Goal: Check status: Check status

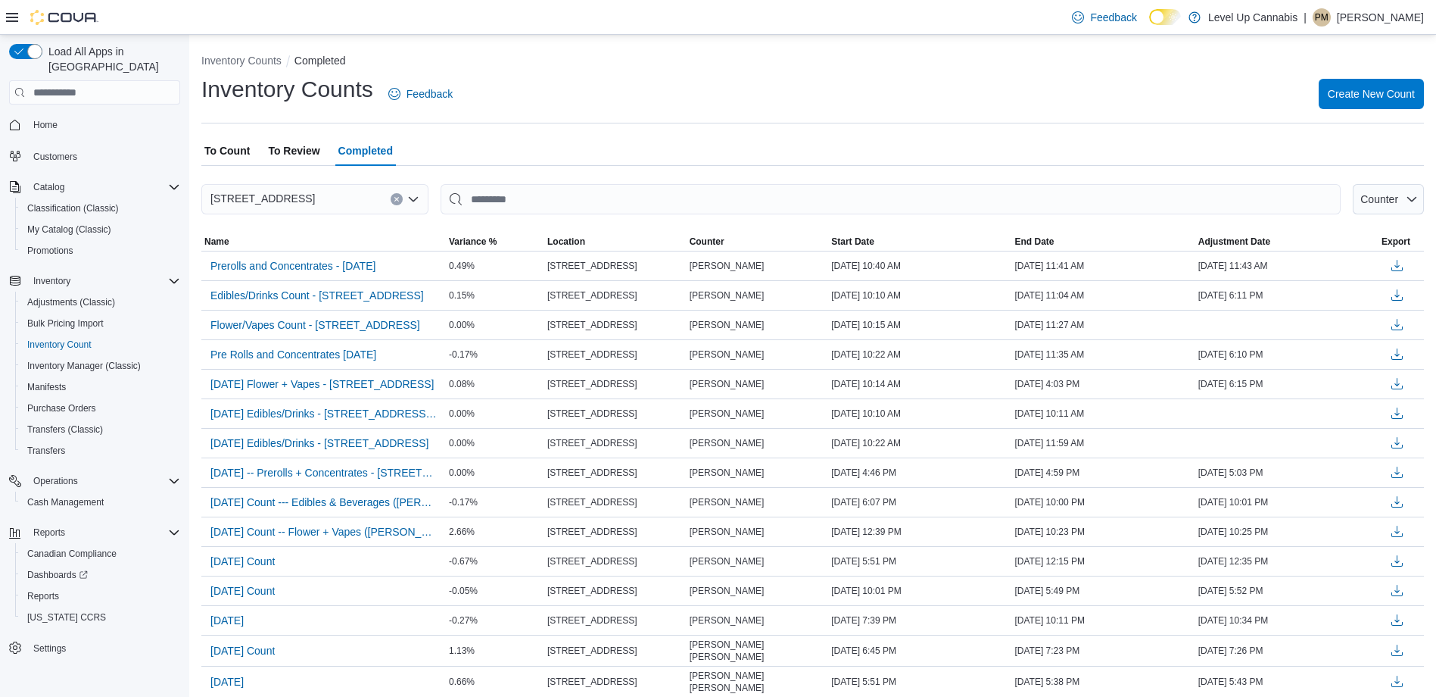
click at [287, 158] on span "To Review" at bounding box center [293, 151] width 51 height 30
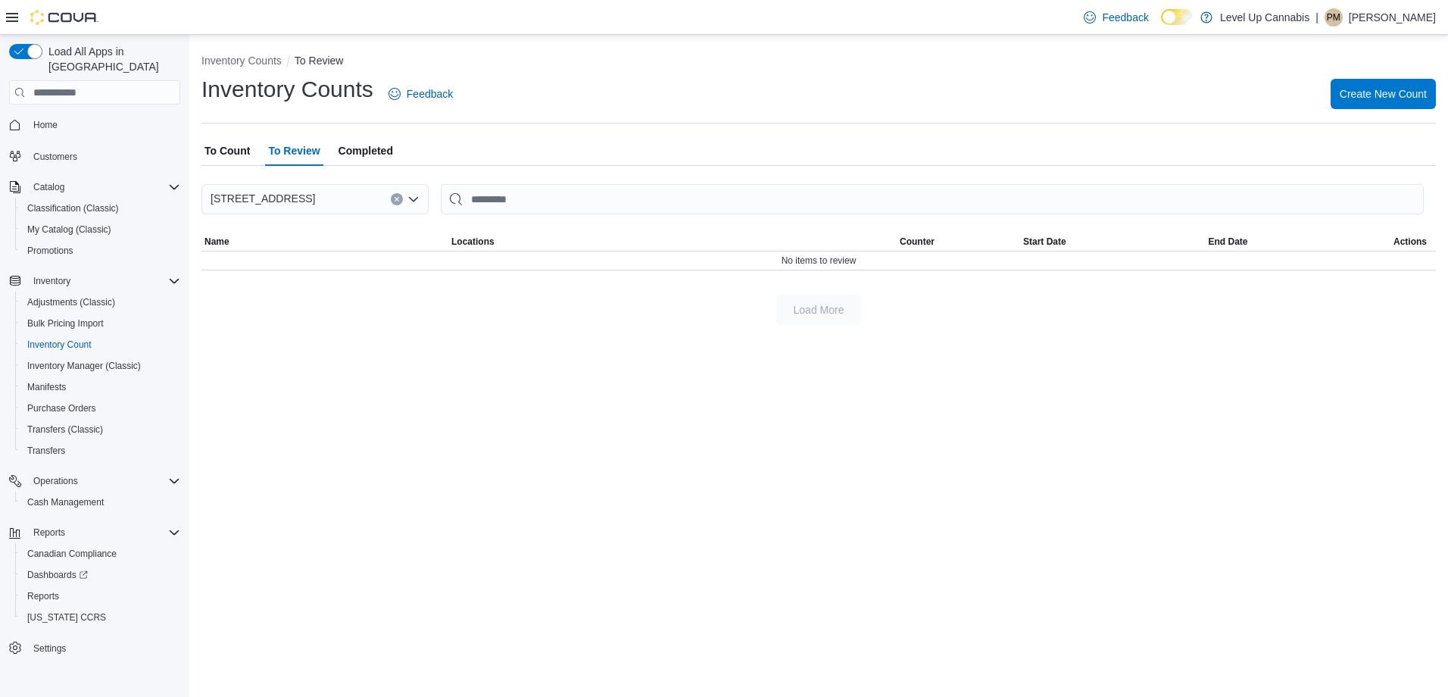
click at [249, 155] on span "To Count" at bounding box center [226, 151] width 45 height 30
click at [295, 144] on span "To Review" at bounding box center [293, 151] width 51 height 30
click at [229, 146] on span "To Count" at bounding box center [226, 151] width 45 height 30
click at [357, 149] on span "Completed" at bounding box center [365, 151] width 55 height 30
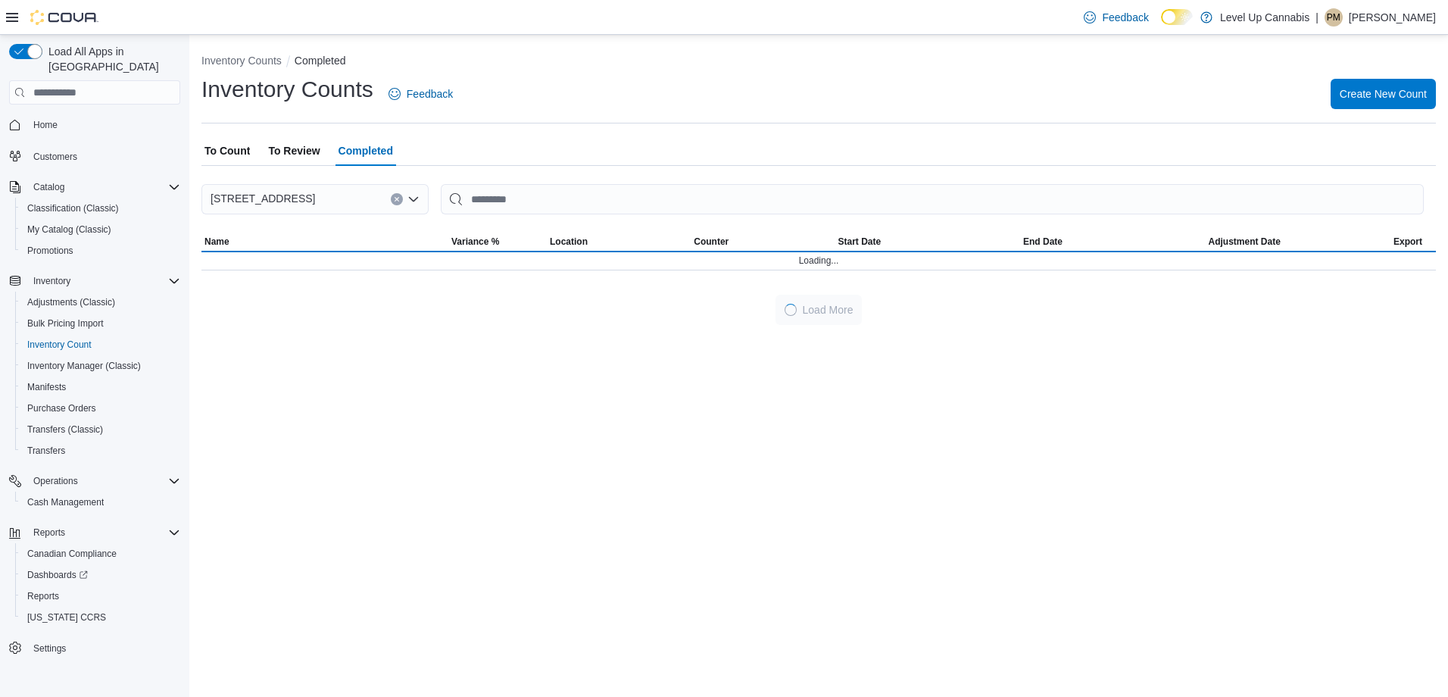
click at [369, 146] on span "Completed" at bounding box center [365, 151] width 55 height 30
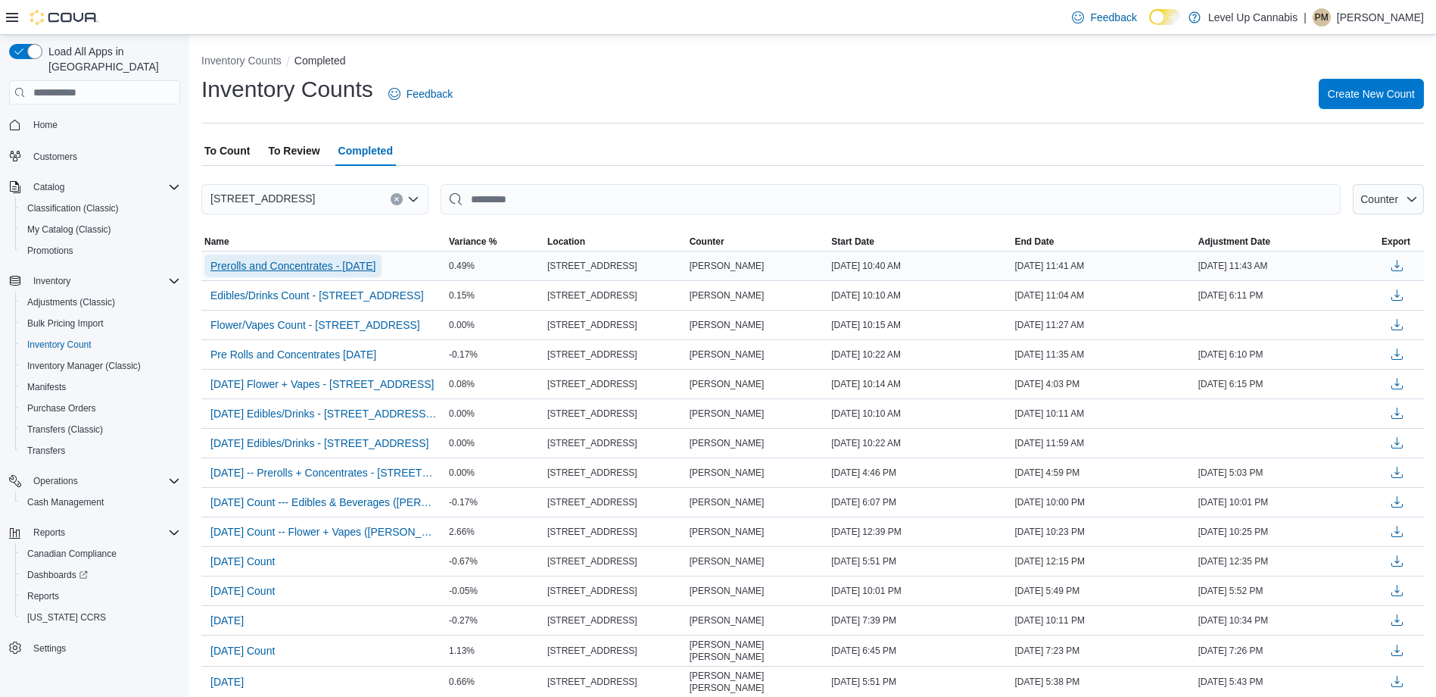
click at [376, 264] on span "Prerolls and Concentrates - [DATE]" at bounding box center [293, 265] width 165 height 15
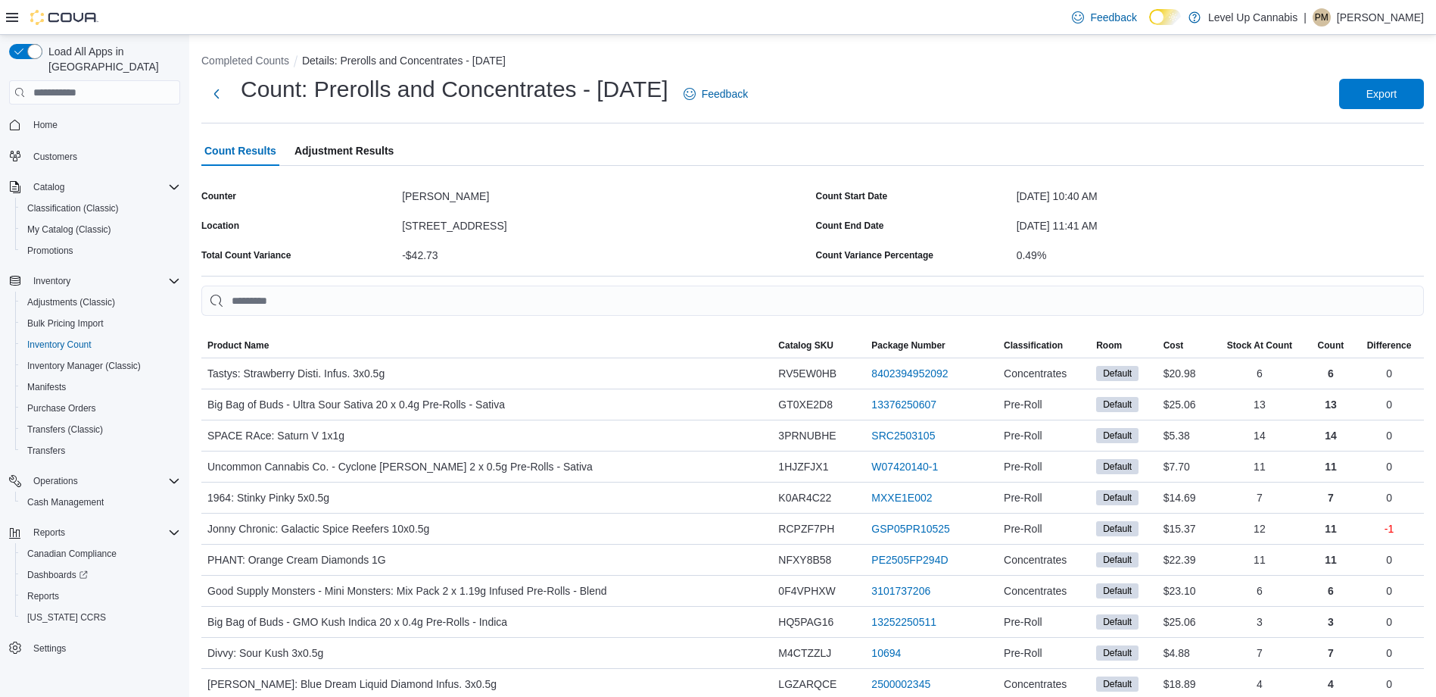
click at [1358, 16] on p "[PERSON_NAME]" at bounding box center [1380, 17] width 87 height 18
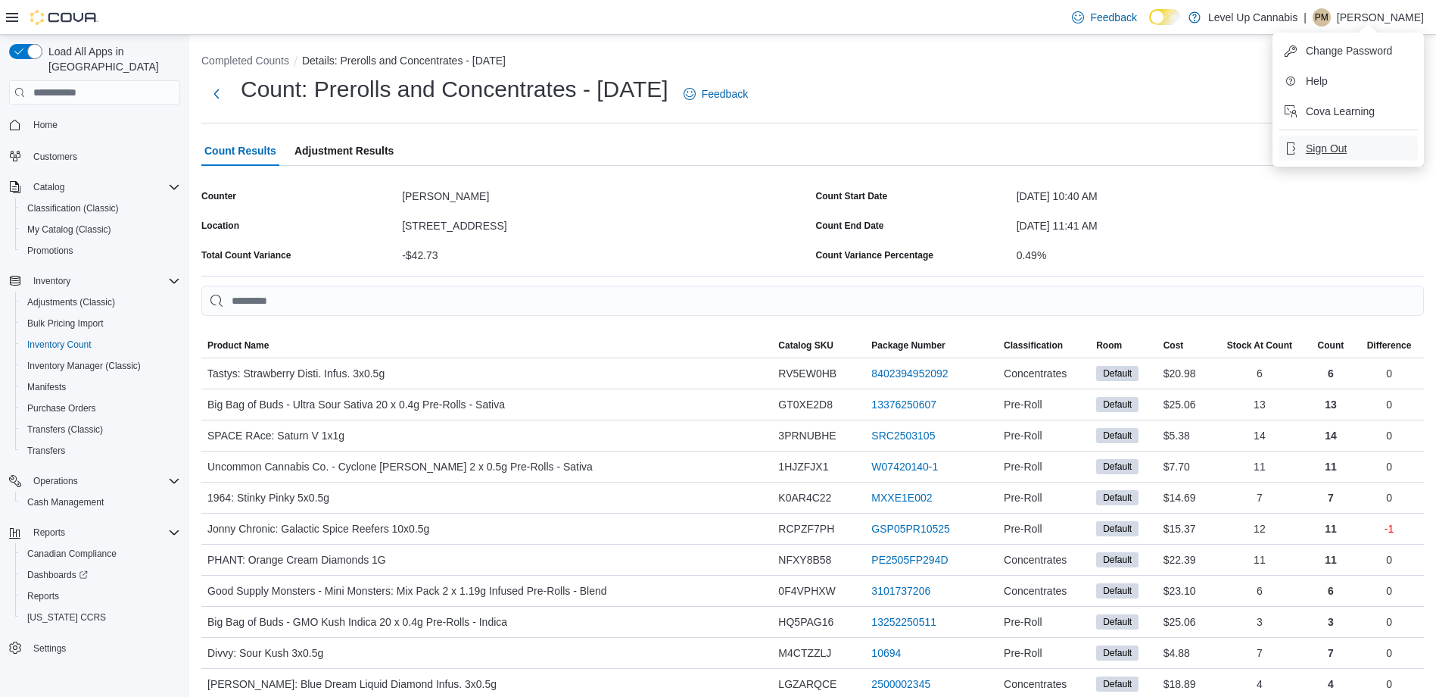
drag, startPoint x: 1326, startPoint y: 140, endPoint x: 831, endPoint y: 191, distance: 497.8
click at [1326, 141] on span "Sign Out" at bounding box center [1326, 148] width 41 height 15
